Goal: Check status: Check status

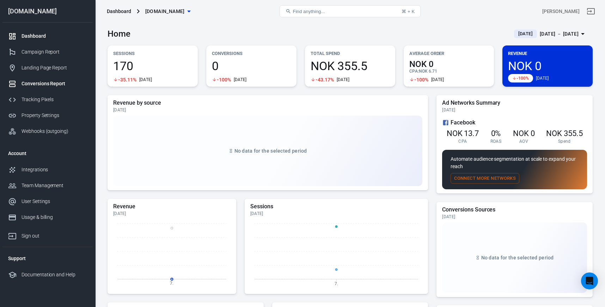
click at [45, 85] on div "Conversions Report" at bounding box center [55, 83] width 66 height 7
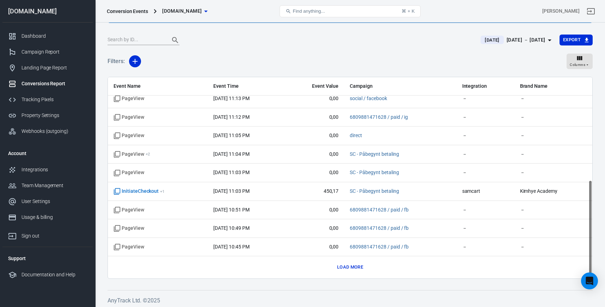
scroll to position [59, 0]
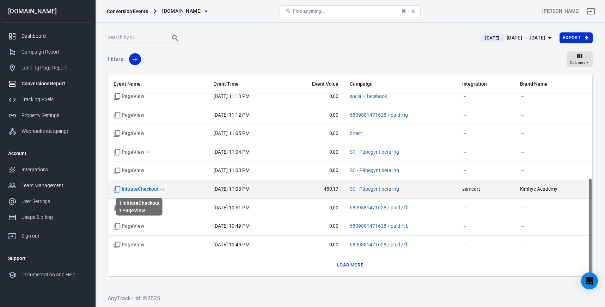
click at [152, 189] on span "InitiateCheckout + 1" at bounding box center [139, 189] width 51 height 7
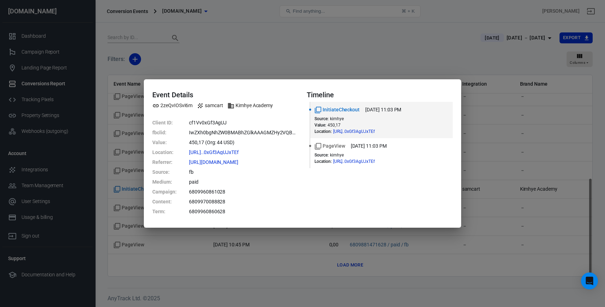
click at [473, 235] on div "Event Details 2zeQvIOSvI6m samcart Kimhye Academy Client ID : cf1Vv0xGf3AgUJ fb…" at bounding box center [302, 153] width 605 height 307
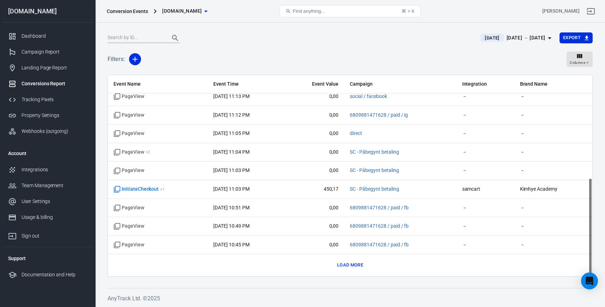
click at [356, 266] on button "Load more" at bounding box center [350, 265] width 30 height 11
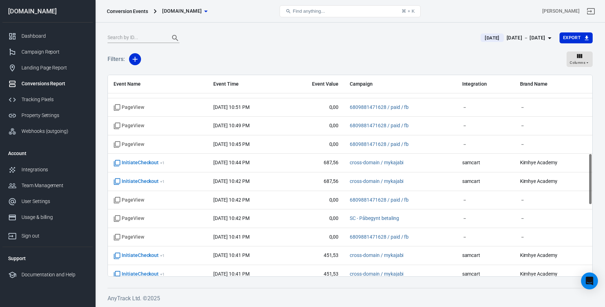
scroll to position [311, 0]
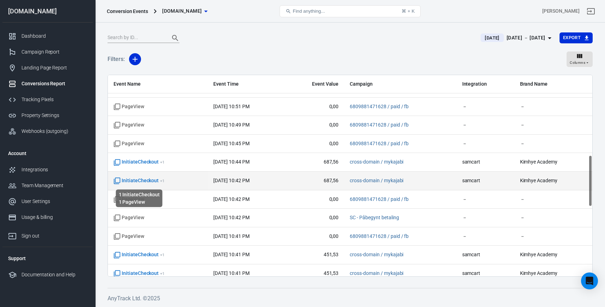
click at [143, 182] on span "InitiateCheckout + 1" at bounding box center [139, 180] width 51 height 7
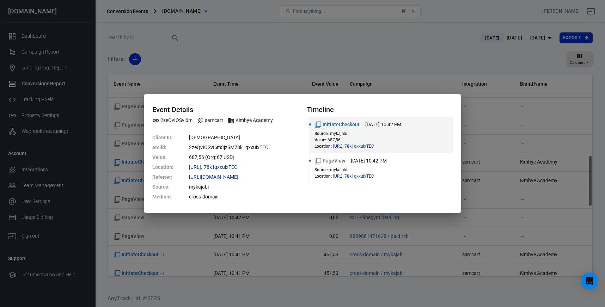
click at [482, 130] on div "Event Details 2zeQvIOSvI6m samcart Kimhye Academy Client ID : 3jzSM78k1gxxui at…" at bounding box center [302, 153] width 605 height 307
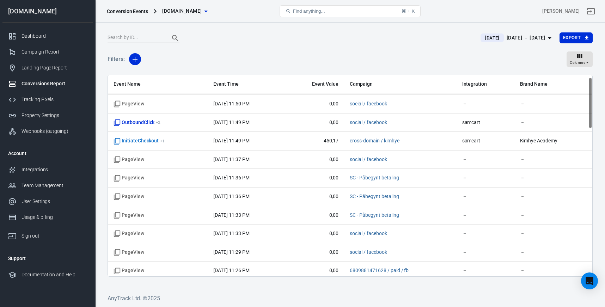
scroll to position [0, 0]
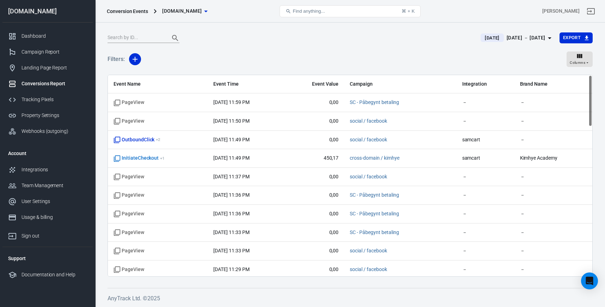
click at [482, 41] on span "[DATE]" at bounding box center [492, 38] width 20 height 7
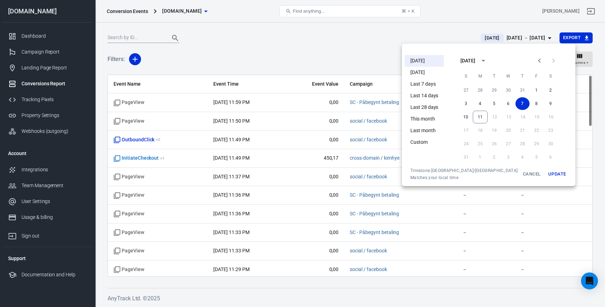
click at [546, 171] on button "Update" at bounding box center [557, 174] width 23 height 13
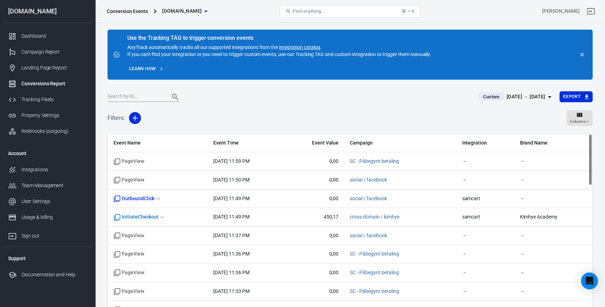
click at [481, 98] on span "Custom" at bounding box center [491, 96] width 22 height 7
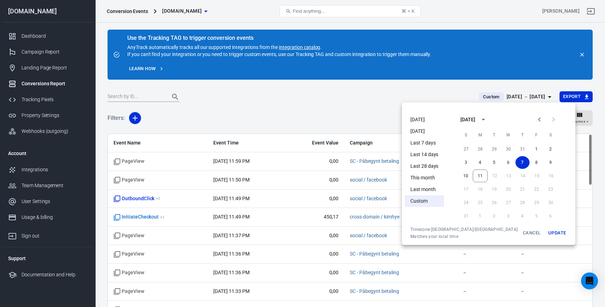
click at [421, 117] on li "[DATE]" at bounding box center [424, 120] width 39 height 12
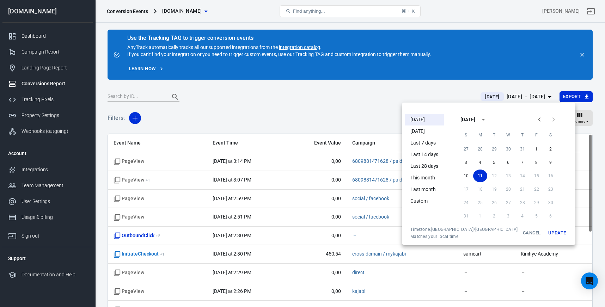
click at [546, 237] on button "Update" at bounding box center [557, 233] width 23 height 13
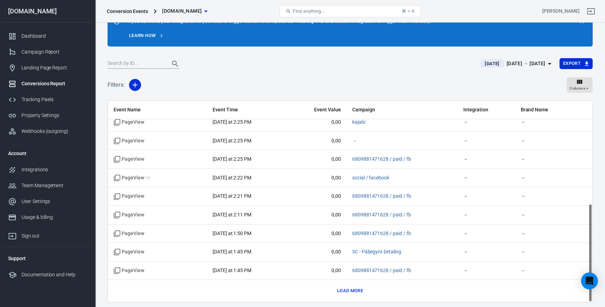
scroll to position [59, 0]
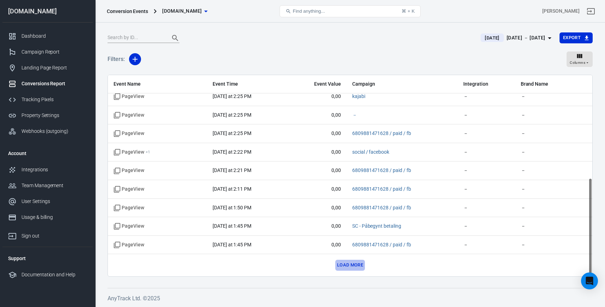
click at [357, 264] on button "Load more" at bounding box center [350, 265] width 30 height 11
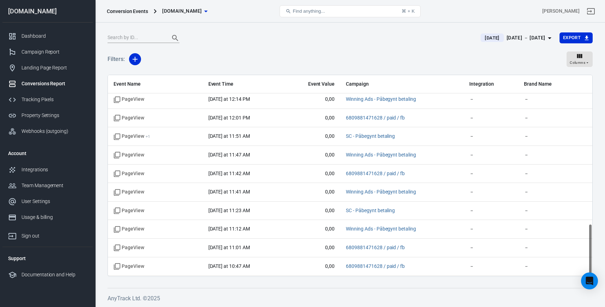
scroll to position [581, 0]
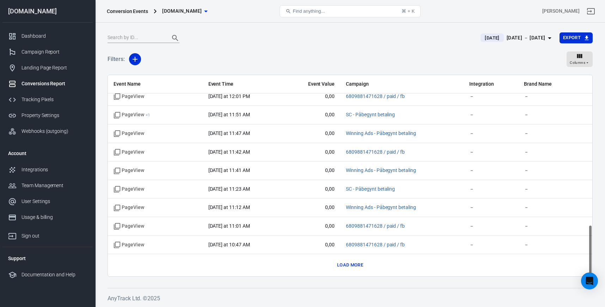
click at [353, 263] on button "Load more" at bounding box center [350, 265] width 30 height 11
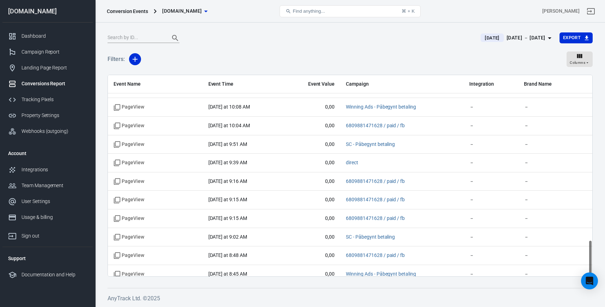
scroll to position [952, 0]
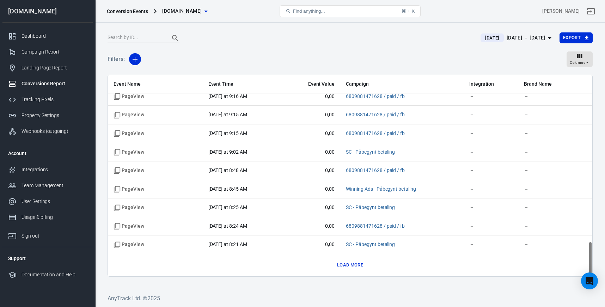
click at [347, 266] on button "Load more" at bounding box center [350, 265] width 30 height 11
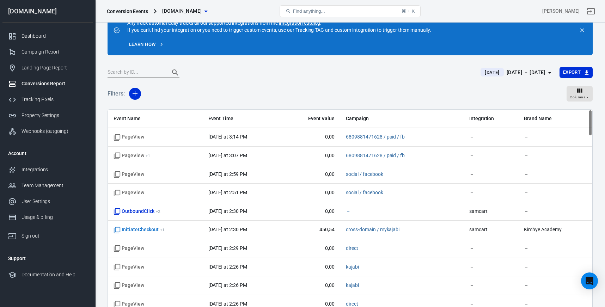
scroll to position [0, 0]
